Goal: Check status: Check status

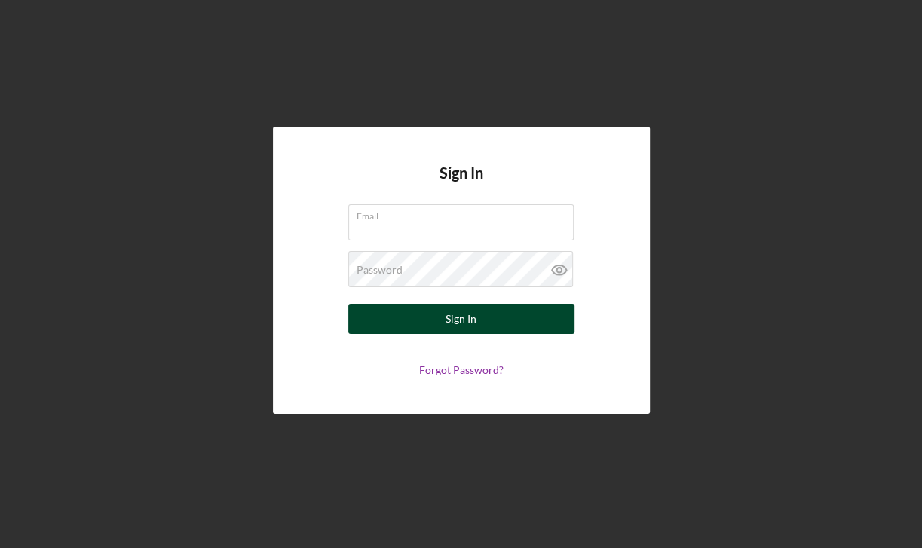
type input "[EMAIL_ADDRESS][DOMAIN_NAME]"
click at [449, 308] on div "Sign In" at bounding box center [460, 319] width 31 height 30
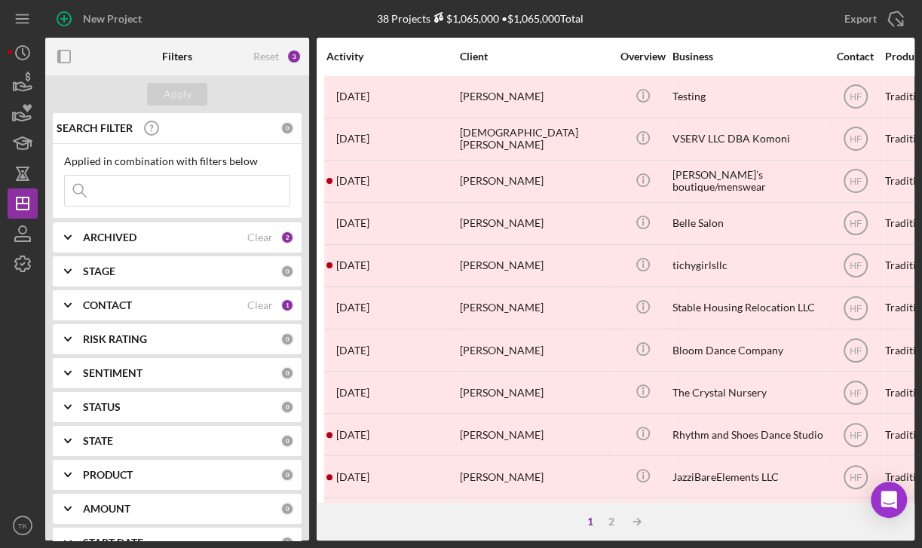
click at [179, 317] on div "CONTACT Clear 1" at bounding box center [188, 305] width 211 height 30
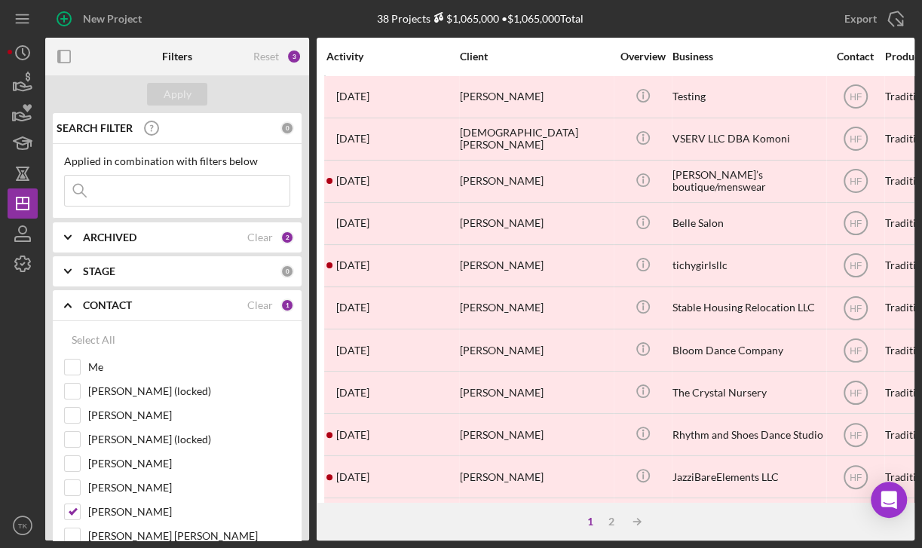
click at [184, 311] on div "CONTACT Clear 1" at bounding box center [188, 305] width 211 height 30
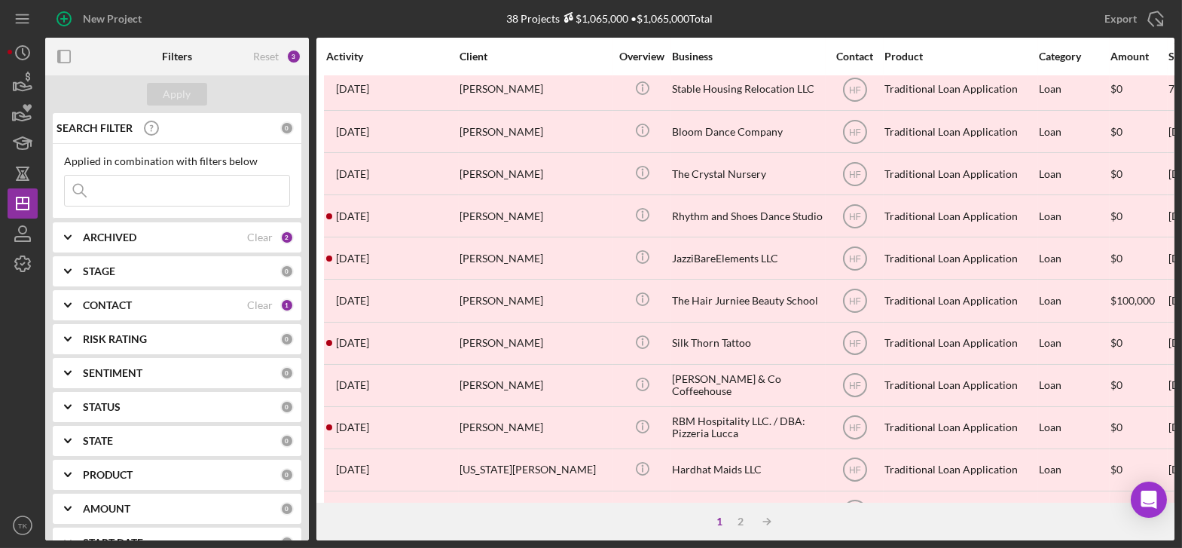
scroll to position [342, 0]
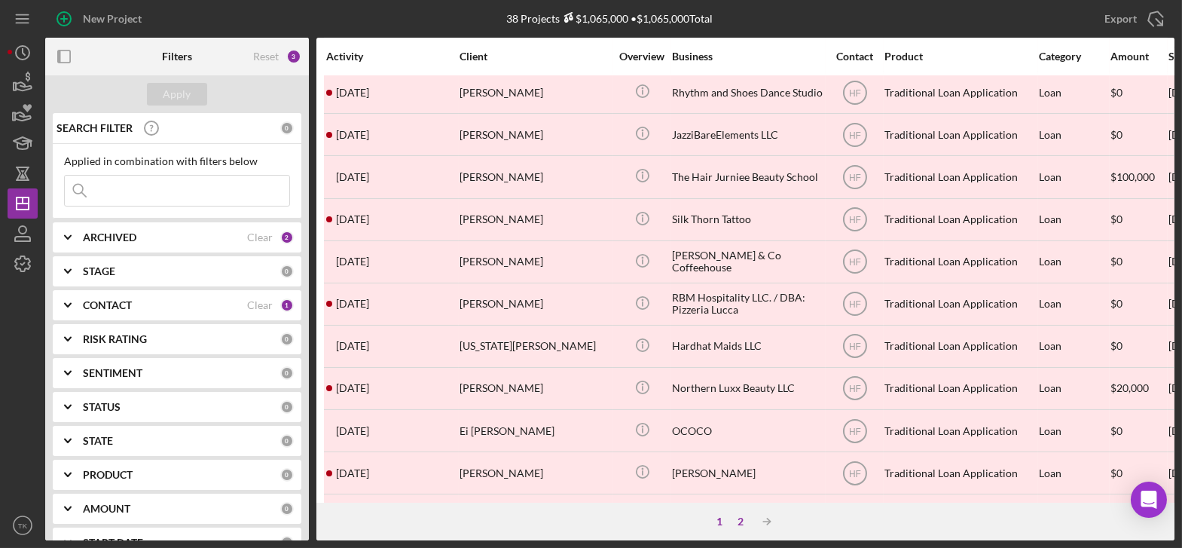
click at [740, 516] on div "2" at bounding box center [741, 521] width 21 height 12
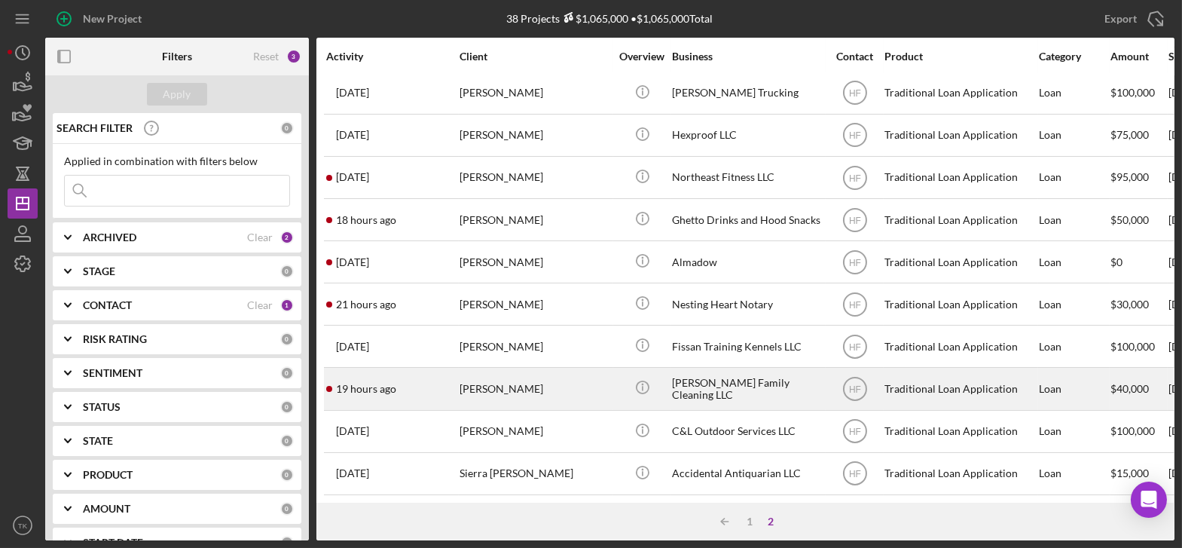
scroll to position [142, 0]
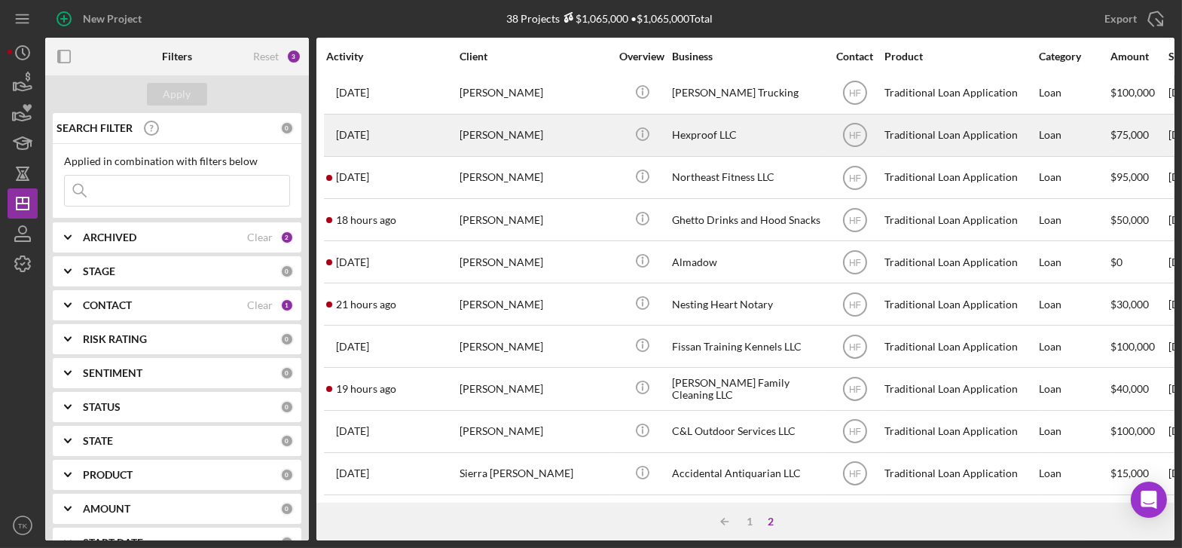
click at [553, 119] on div "[PERSON_NAME]" at bounding box center [535, 135] width 151 height 40
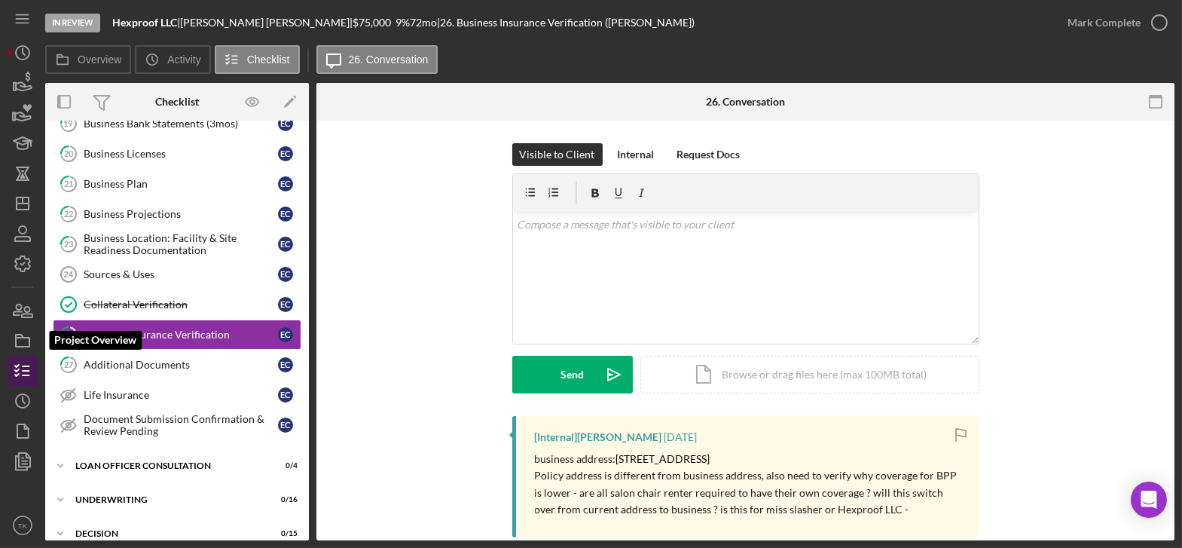
scroll to position [391, 0]
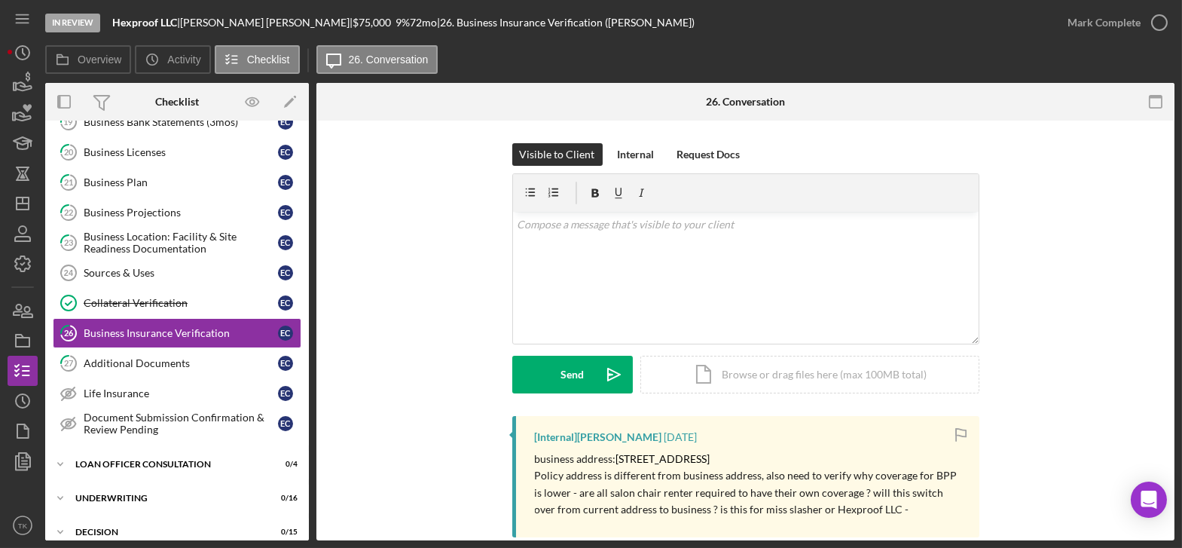
click at [38, 400] on nav "Icon/Menu Icon/Dashboard Dashboard Navigation Divider Mobile Checklist Navigati…" at bounding box center [27, 270] width 38 height 540
click at [27, 402] on icon "Icon/History" at bounding box center [23, 401] width 38 height 38
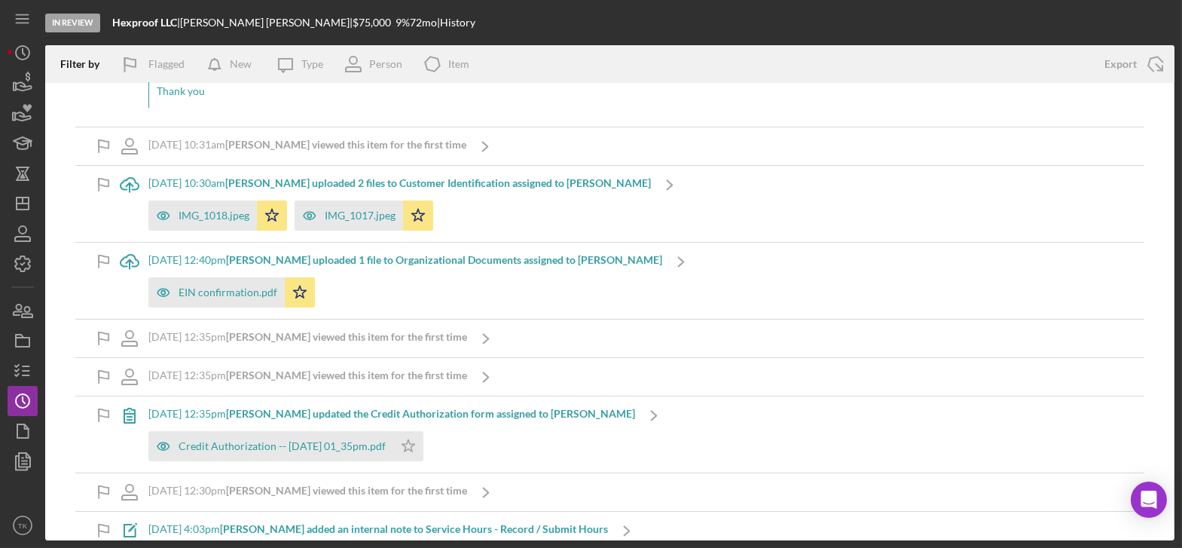
scroll to position [11858, 0]
